Goal: Learn about a topic: Learn about a topic

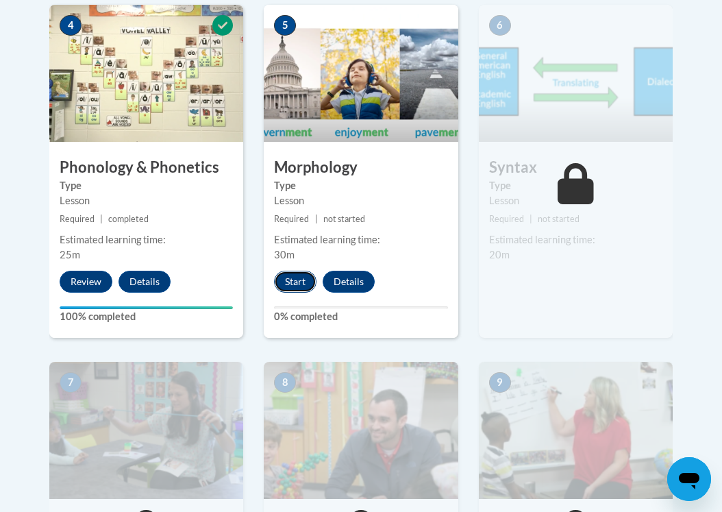
click at [300, 283] on button "Start" at bounding box center [295, 282] width 42 height 22
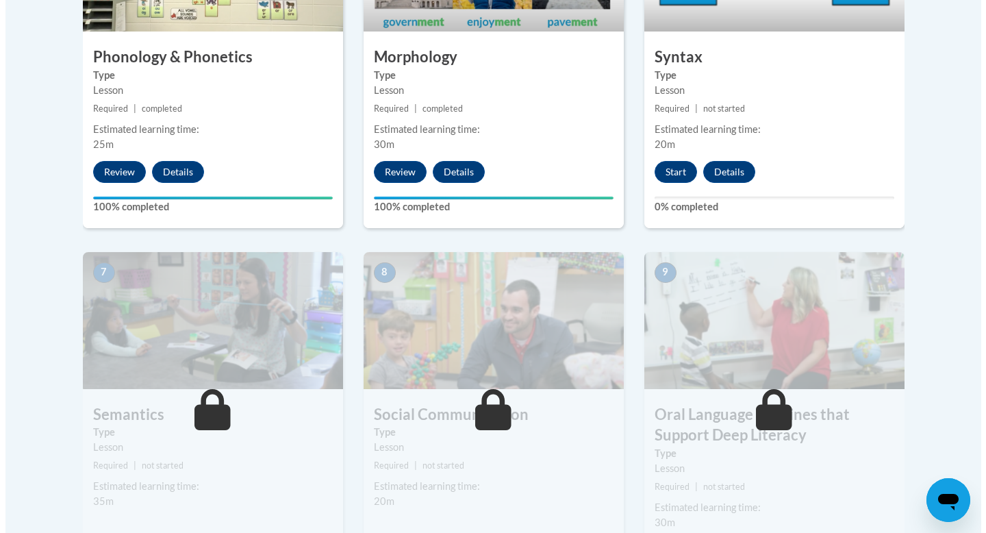
scroll to position [971, 0]
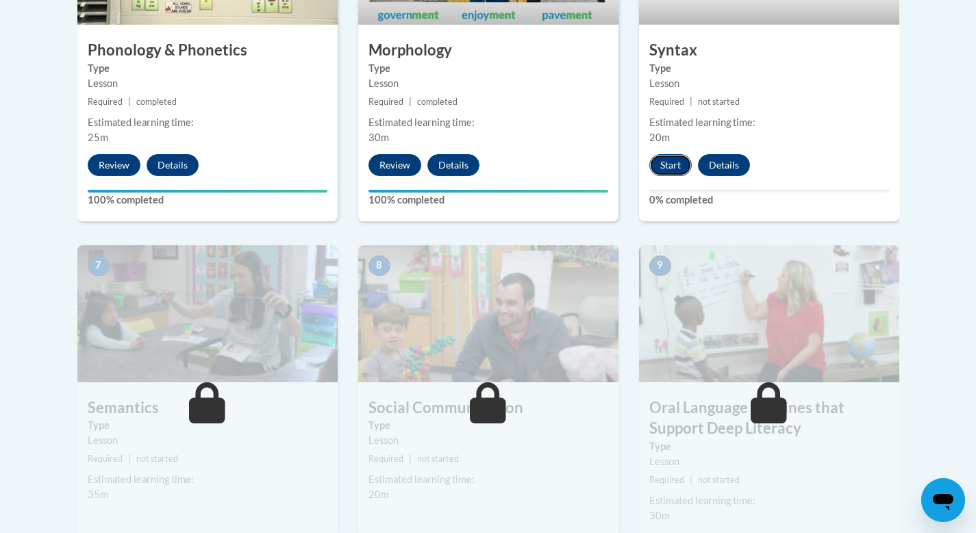
click at [663, 163] on button "Start" at bounding box center [670, 165] width 42 height 22
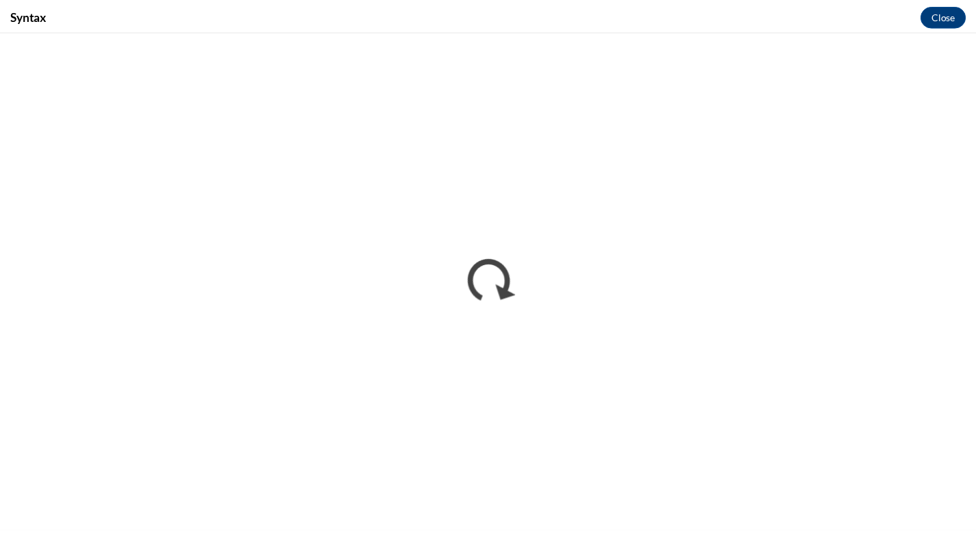
scroll to position [0, 0]
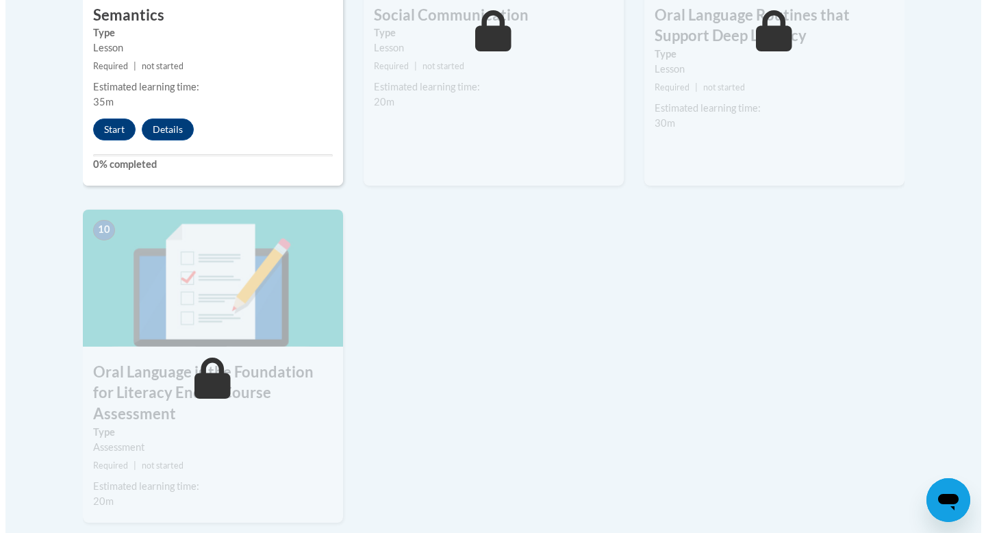
scroll to position [1366, 0]
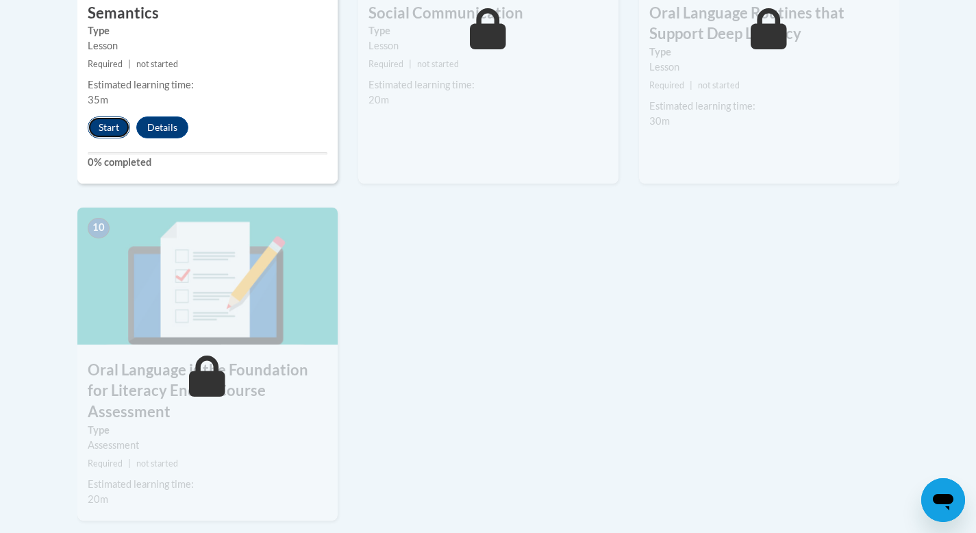
click at [104, 136] on button "Start" at bounding box center [109, 127] width 42 height 22
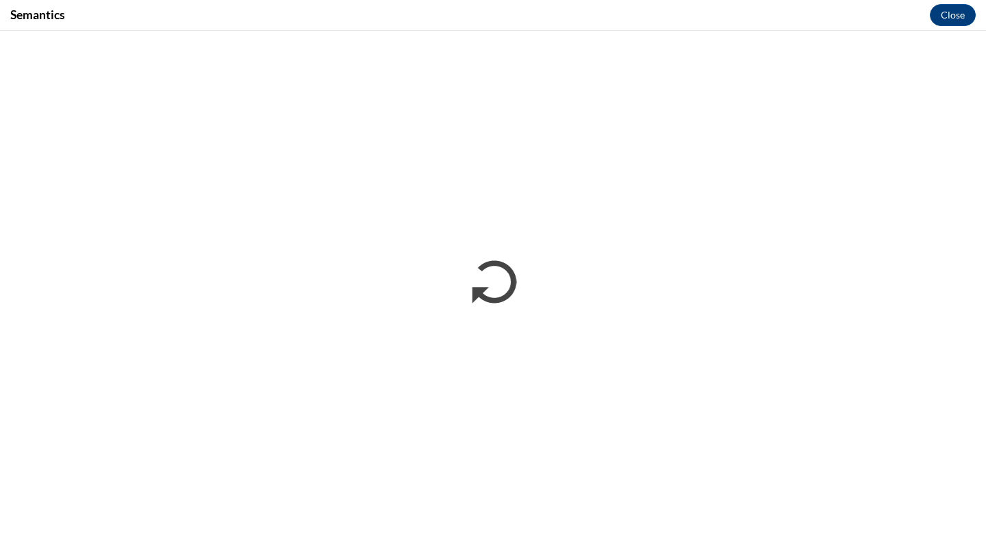
scroll to position [0, 0]
